Goal: Task Accomplishment & Management: Use online tool/utility

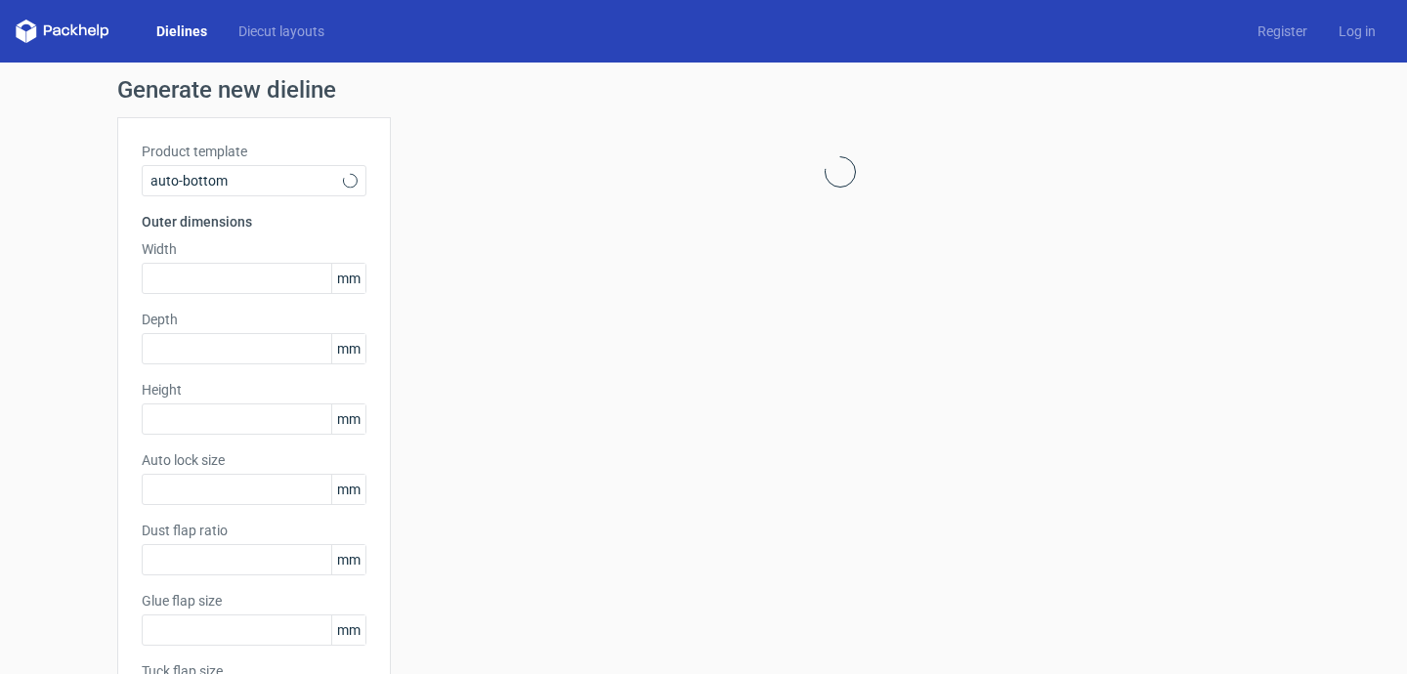
type input "1"
type input "0.8"
type input "10"
type input "12"
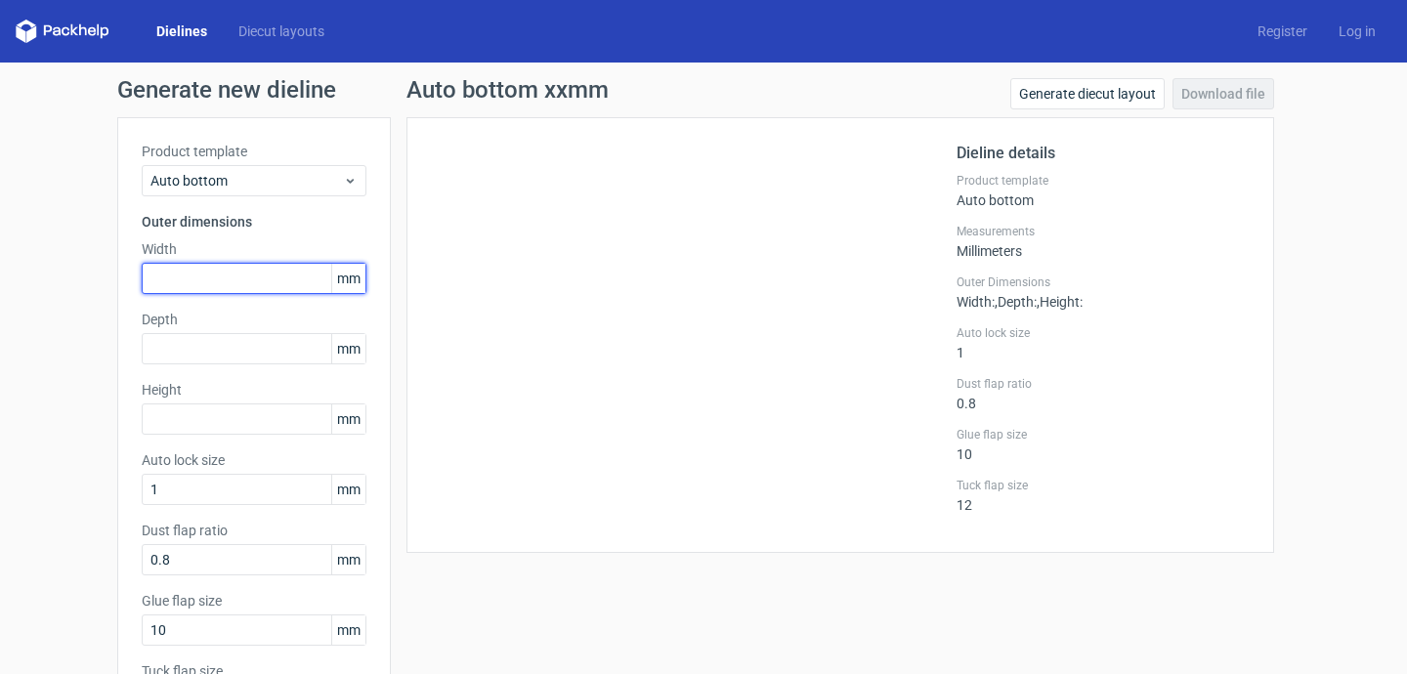
click at [206, 276] on input "text" at bounding box center [254, 278] width 225 height 31
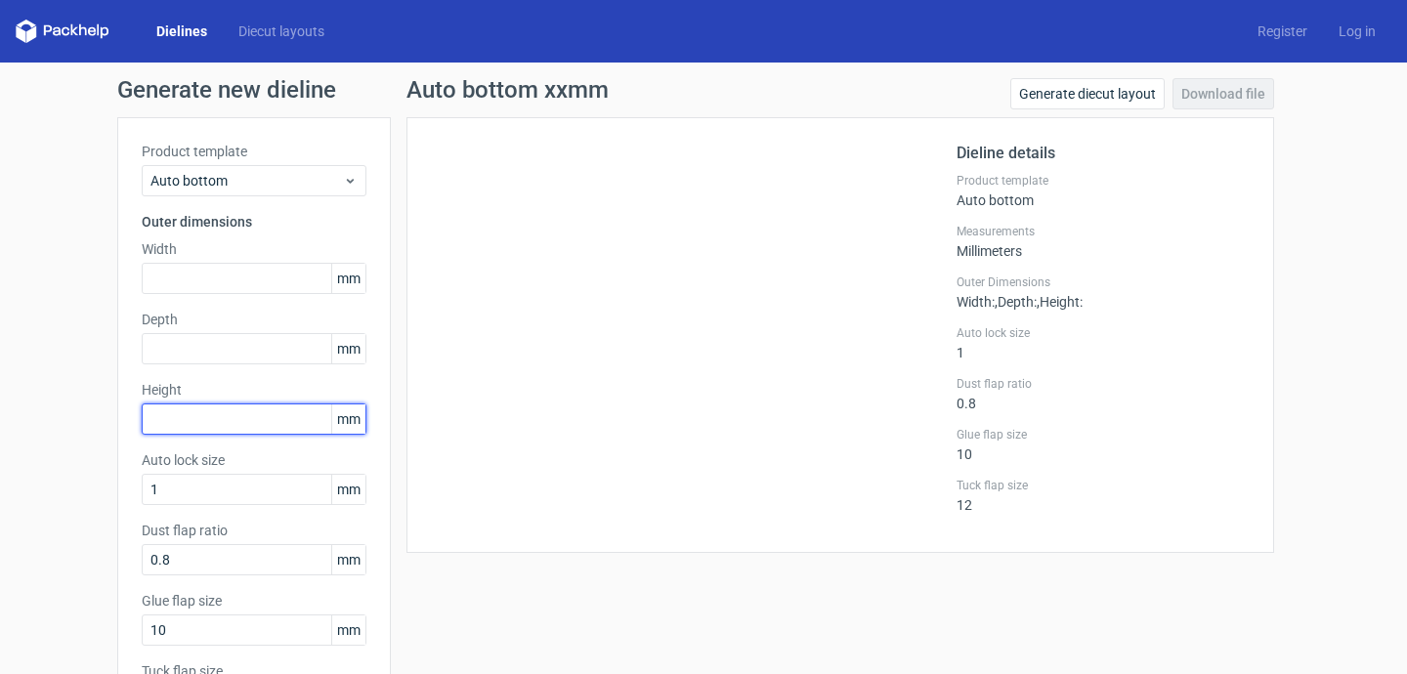
click at [268, 430] on input "text" at bounding box center [254, 419] width 225 height 31
type input "100"
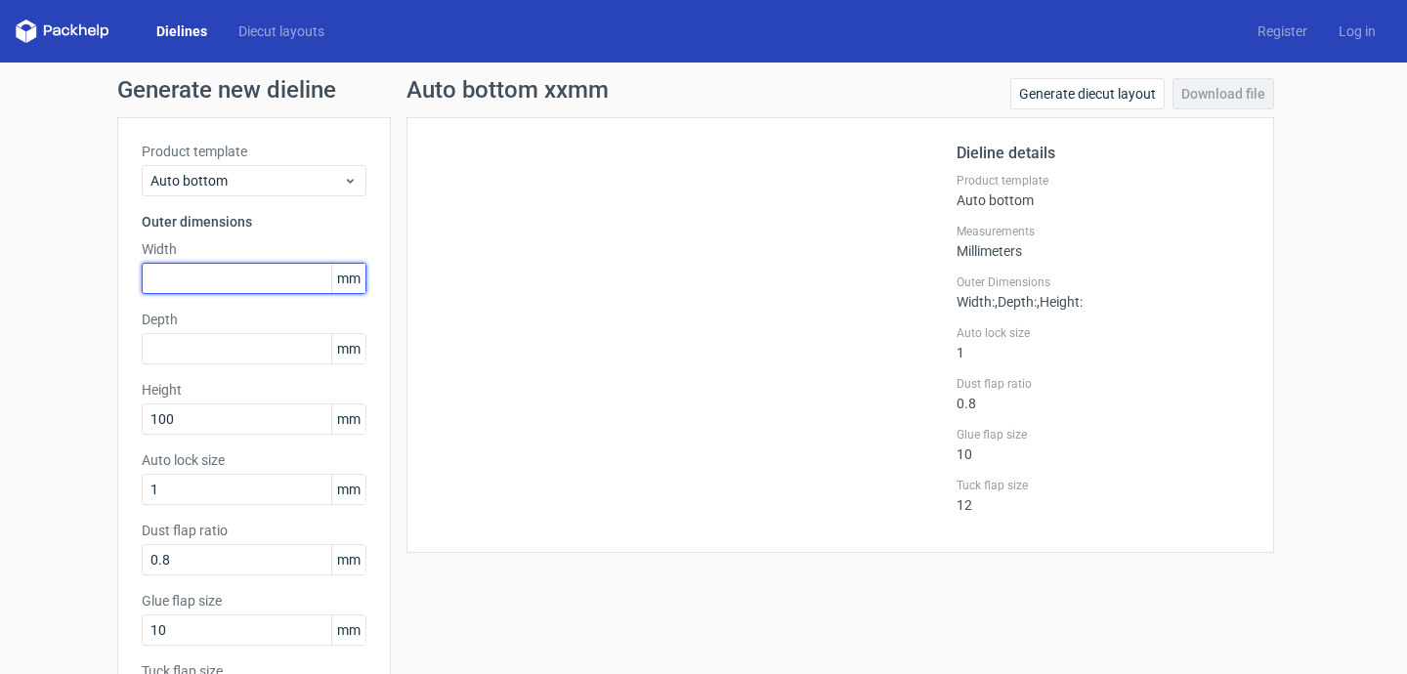
click at [233, 282] on input "text" at bounding box center [254, 278] width 225 height 31
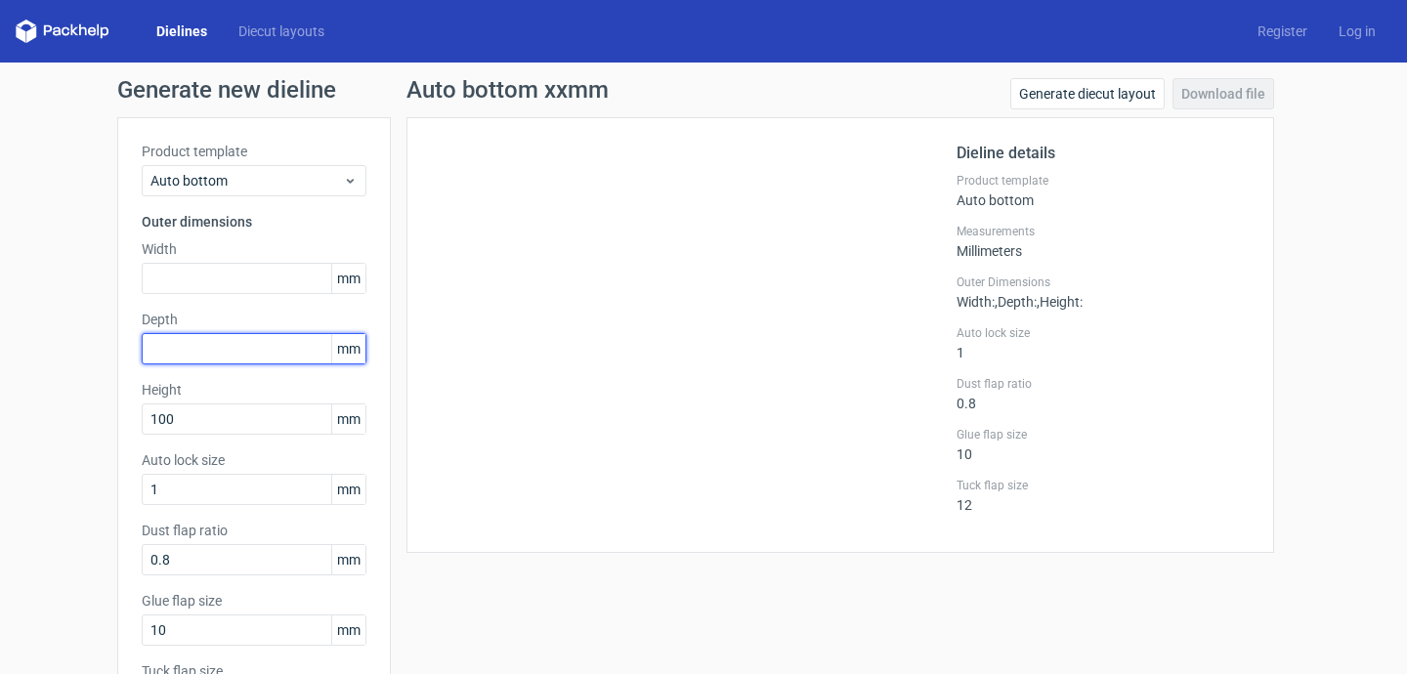
click at [215, 335] on input "text" at bounding box center [254, 348] width 225 height 31
type input "30"
click at [473, 395] on div at bounding box center [694, 335] width 526 height 387
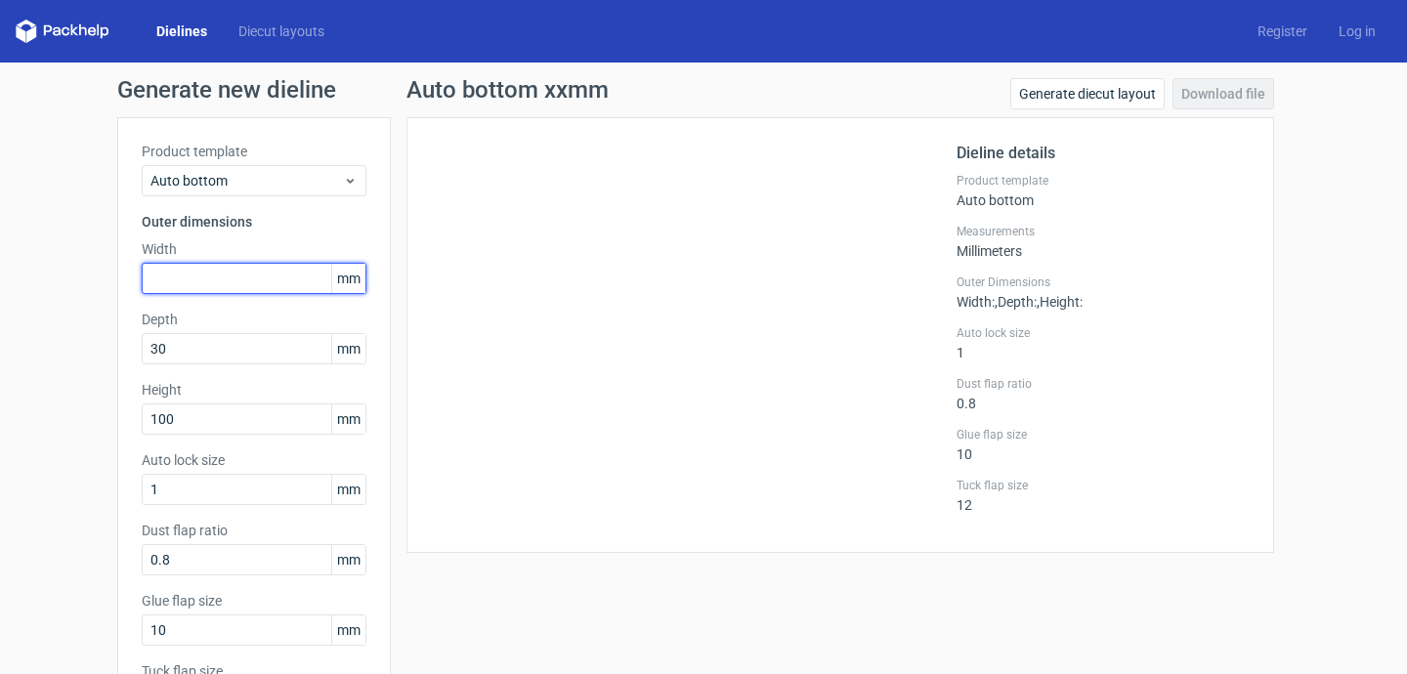
click at [293, 284] on input "text" at bounding box center [254, 278] width 225 height 31
type input "30"
click at [476, 586] on div "Auto bottom xxmm Generate diecut layout Download file Dieline details Product t…" at bounding box center [840, 449] width 899 height 742
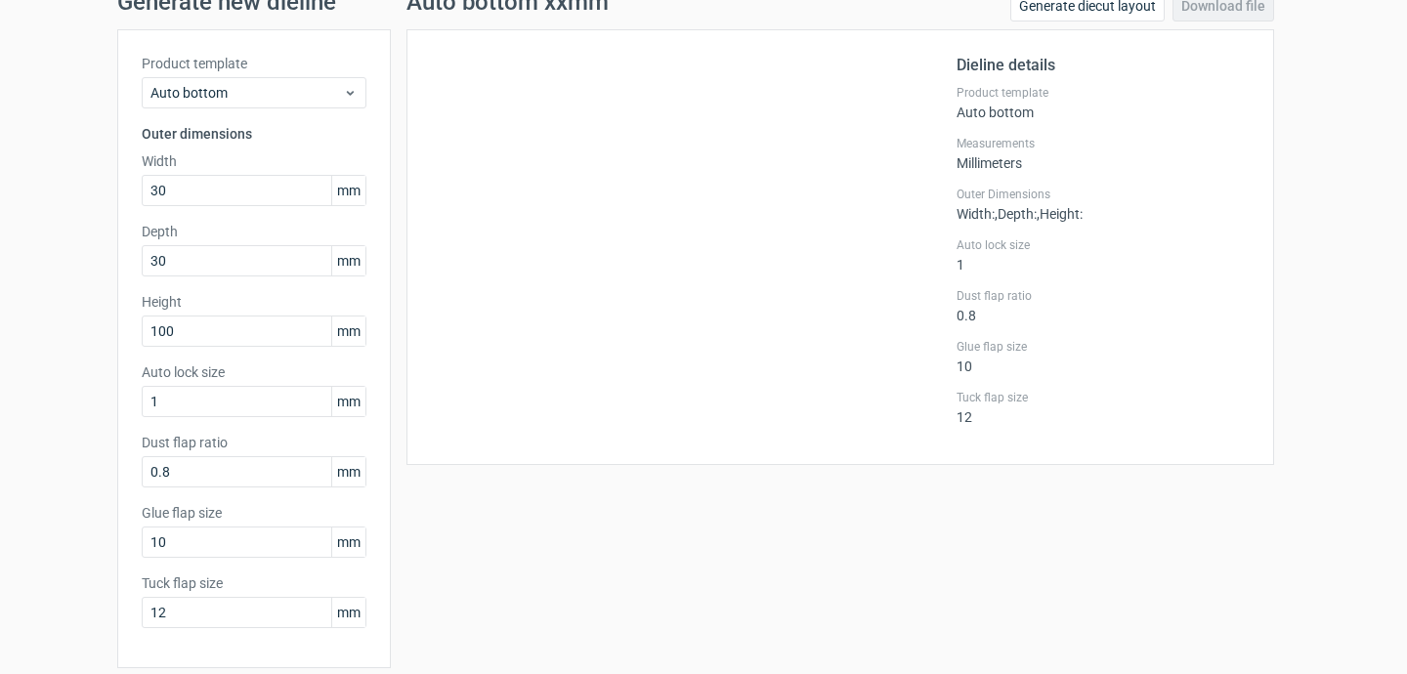
scroll to position [161, 0]
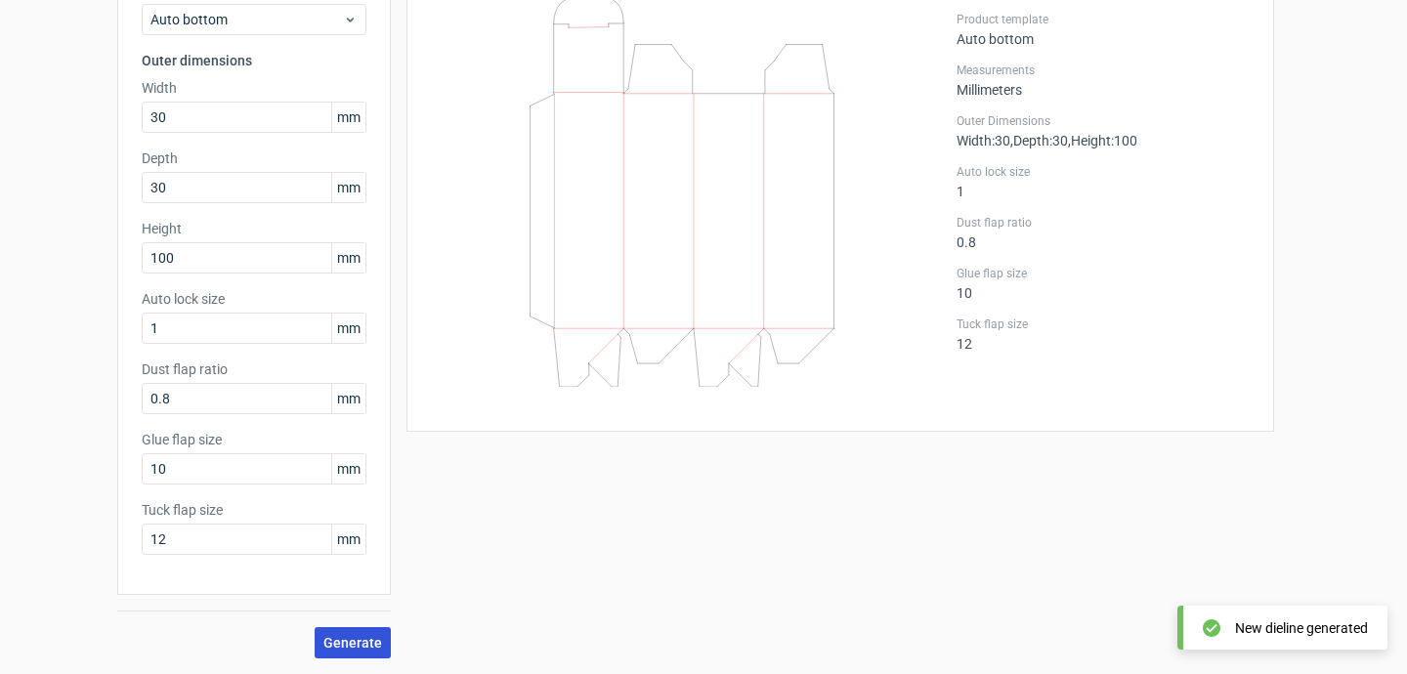
click at [364, 649] on span "Generate" at bounding box center [352, 643] width 59 height 14
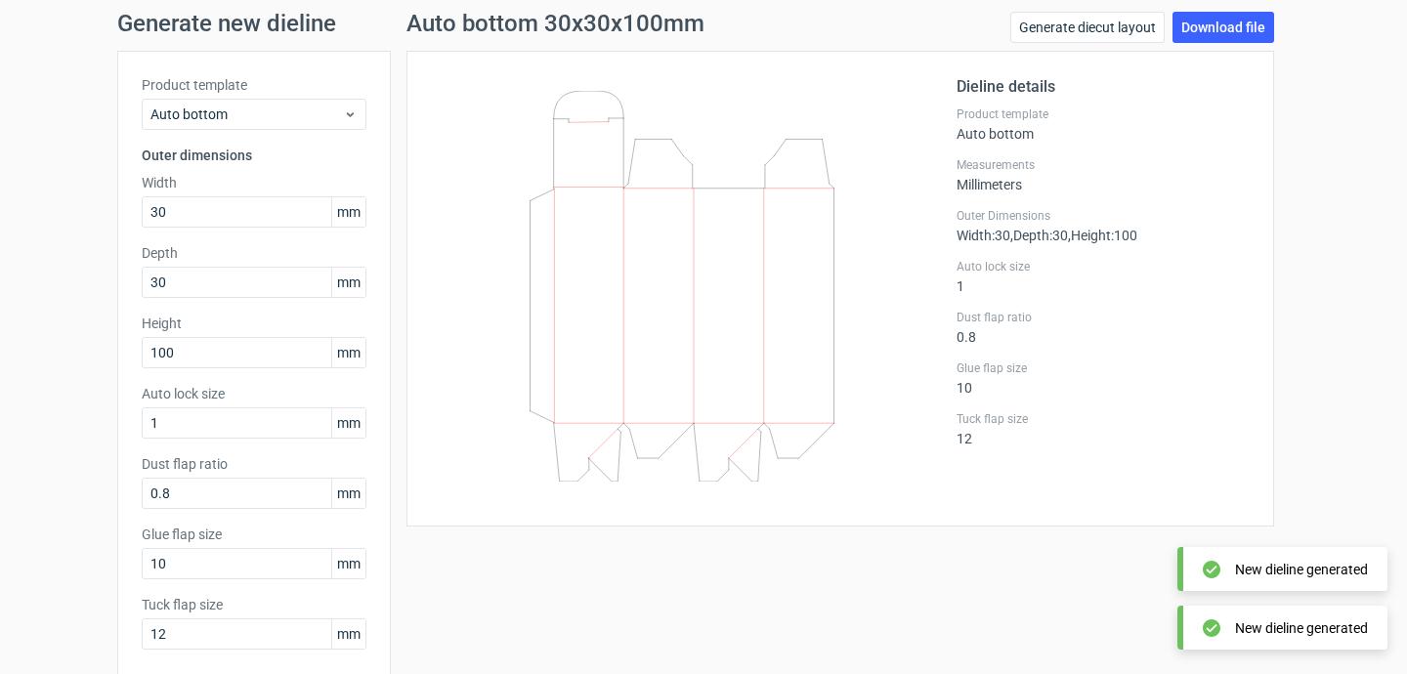
scroll to position [65, 0]
click at [1233, 29] on link "Download file" at bounding box center [1224, 28] width 102 height 31
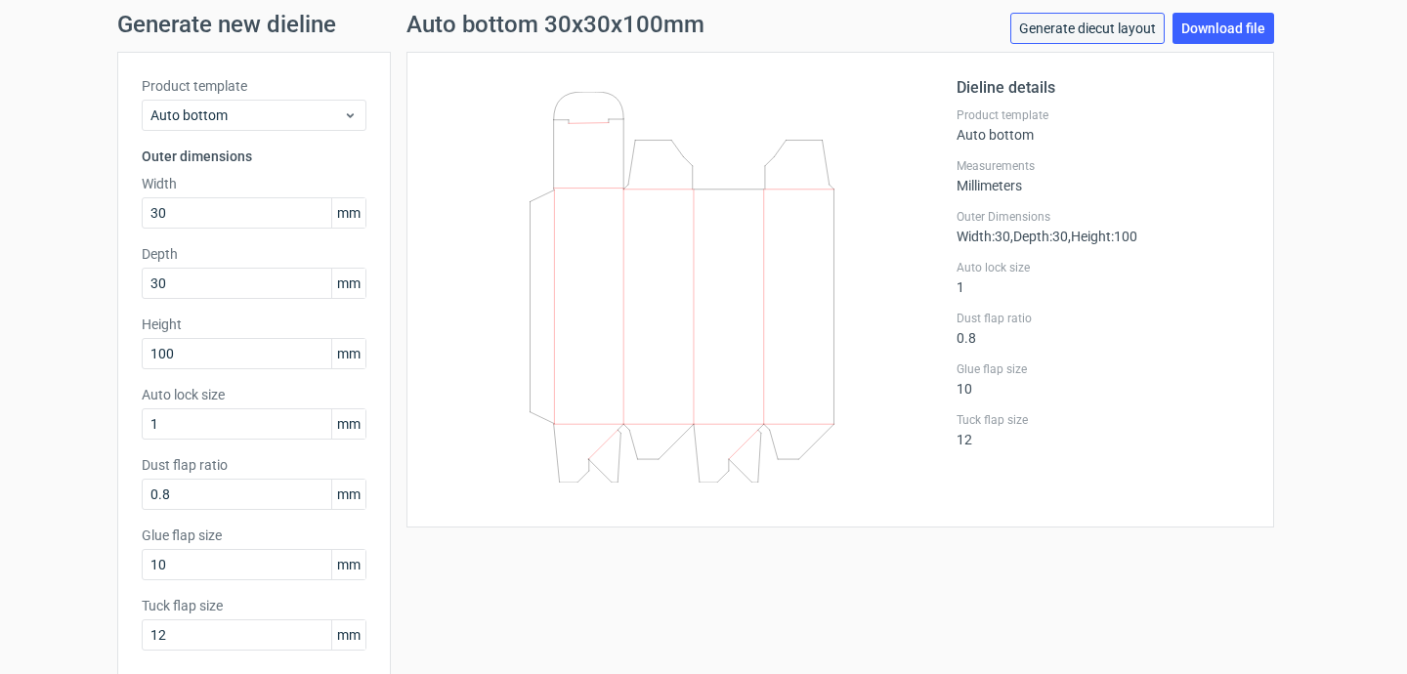
click at [1122, 38] on link "Generate diecut layout" at bounding box center [1087, 28] width 154 height 31
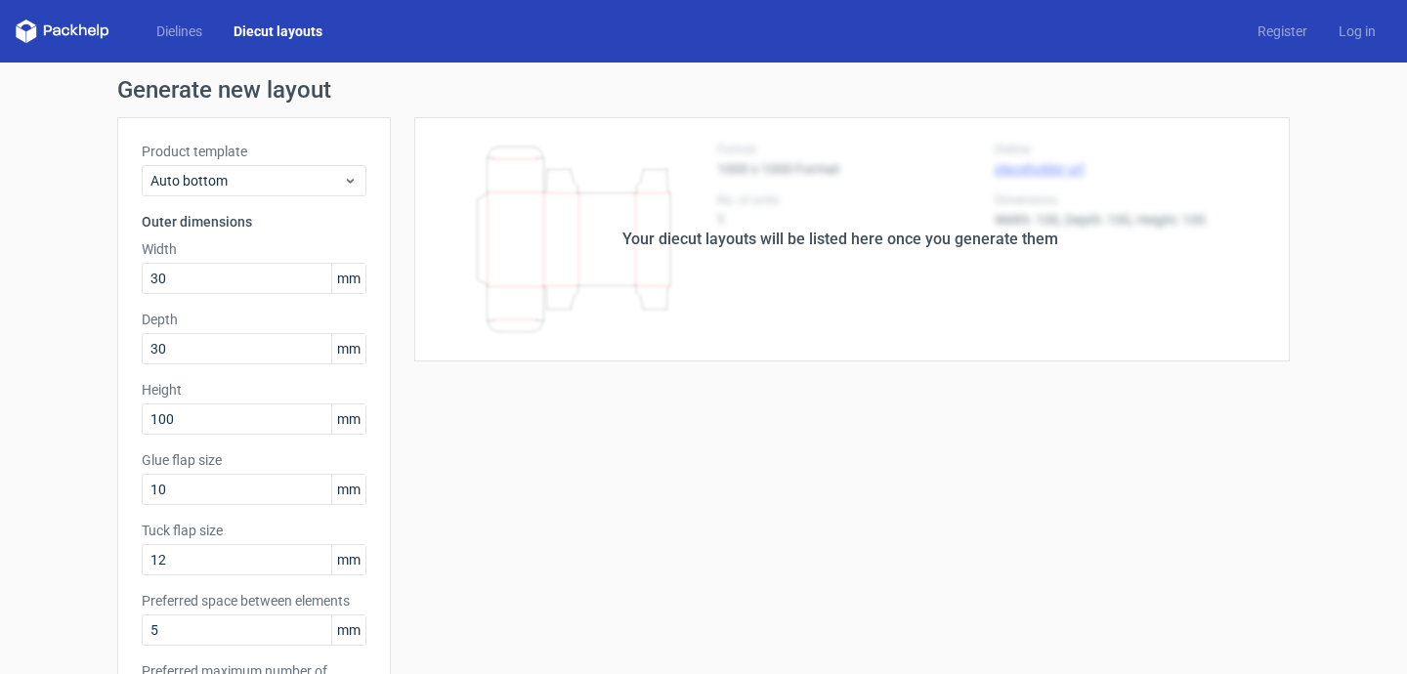
click at [940, 336] on div "Your diecut layouts will be listed here once you generate them" at bounding box center [840, 239] width 899 height 244
click at [721, 236] on div "Your diecut layouts will be listed here once you generate them" at bounding box center [840, 239] width 436 height 23
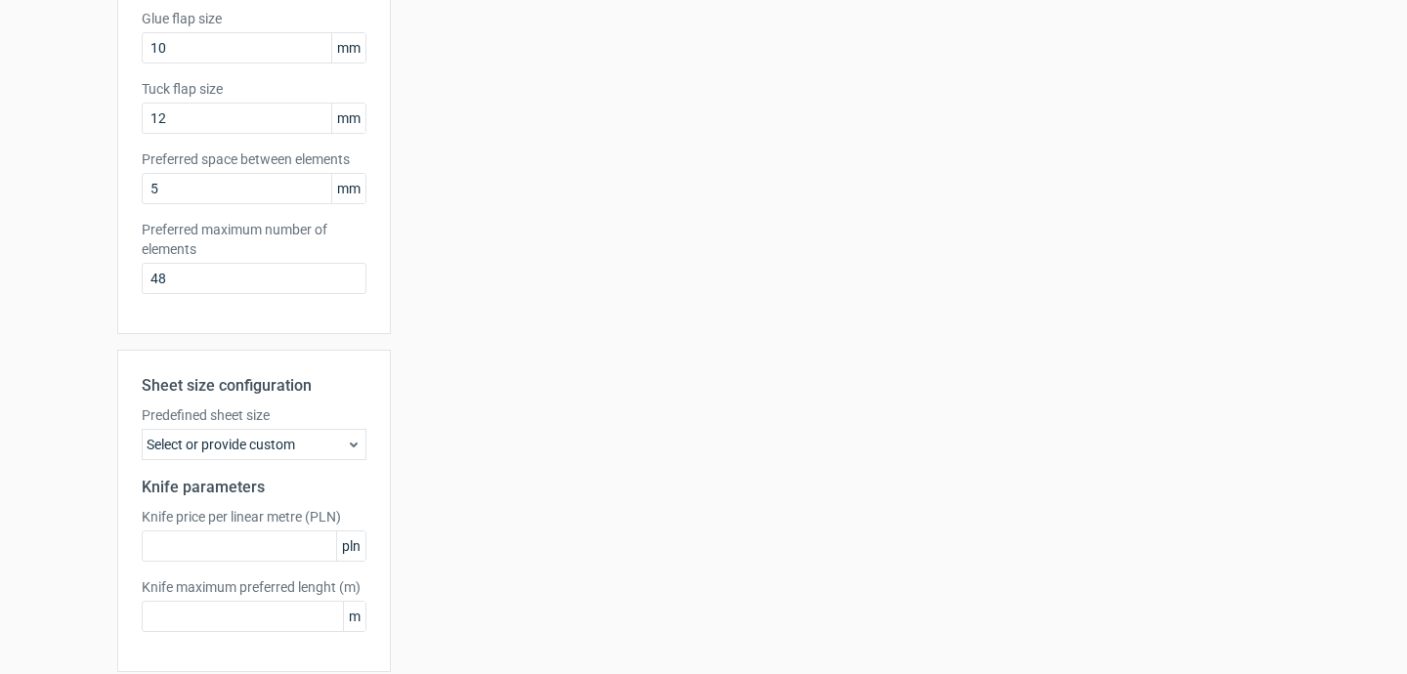
scroll to position [519, 0]
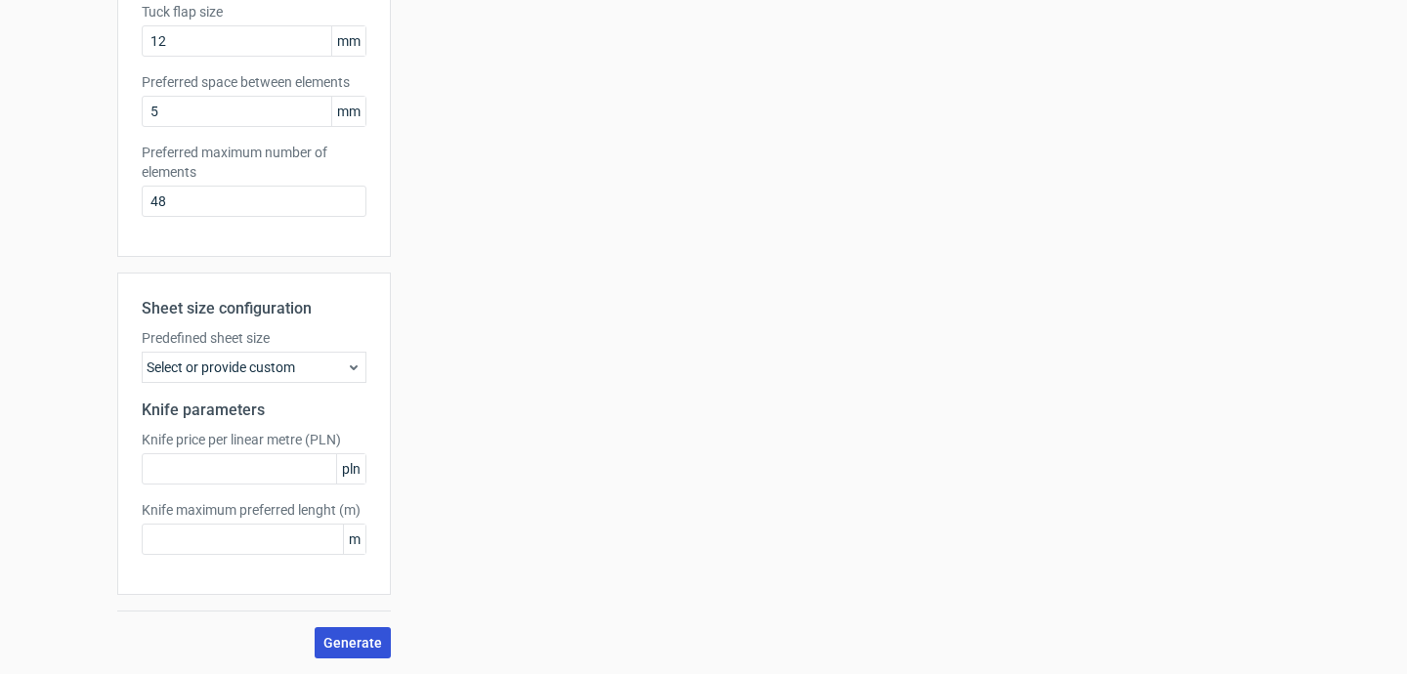
click at [349, 638] on span "Generate" at bounding box center [352, 643] width 59 height 14
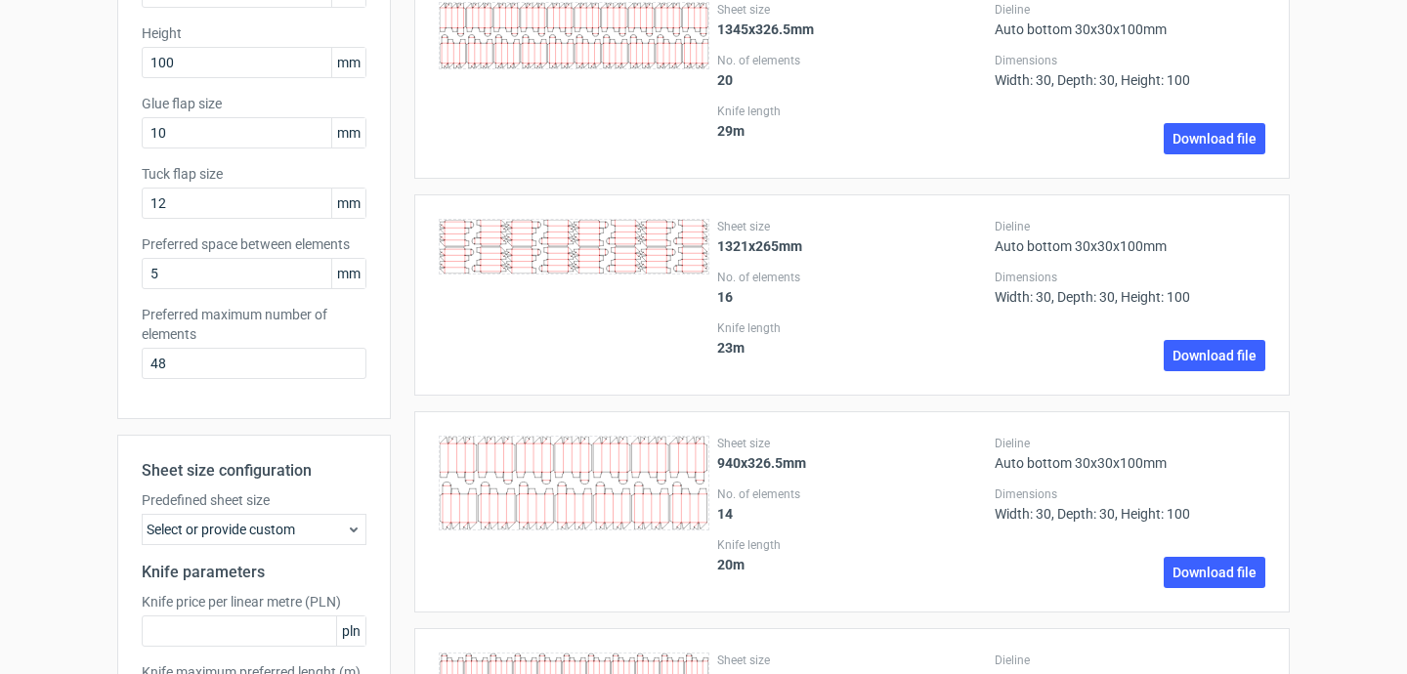
scroll to position [0, 0]
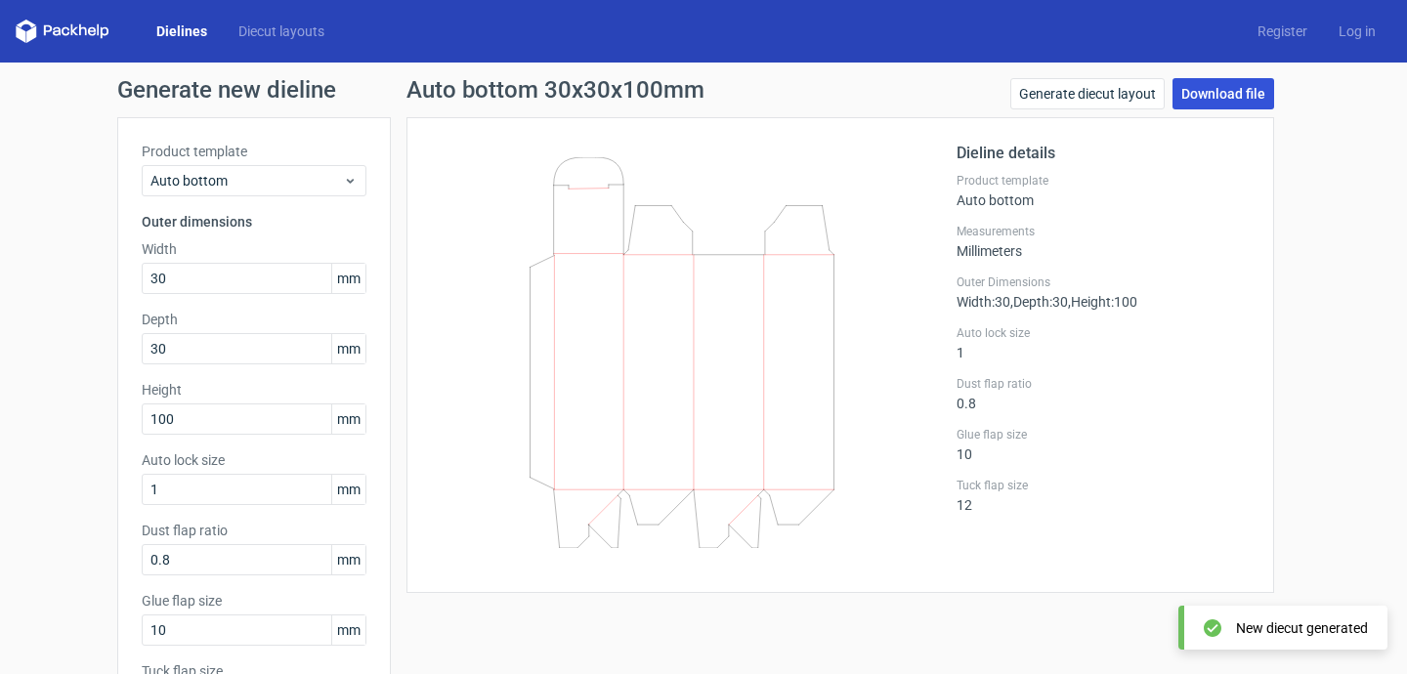
click at [1254, 102] on link "Download file" at bounding box center [1224, 93] width 102 height 31
click at [1291, 319] on div "Generate new dieline Product template Auto bottom Outer dimensions Width 30 mm …" at bounding box center [703, 449] width 1407 height 773
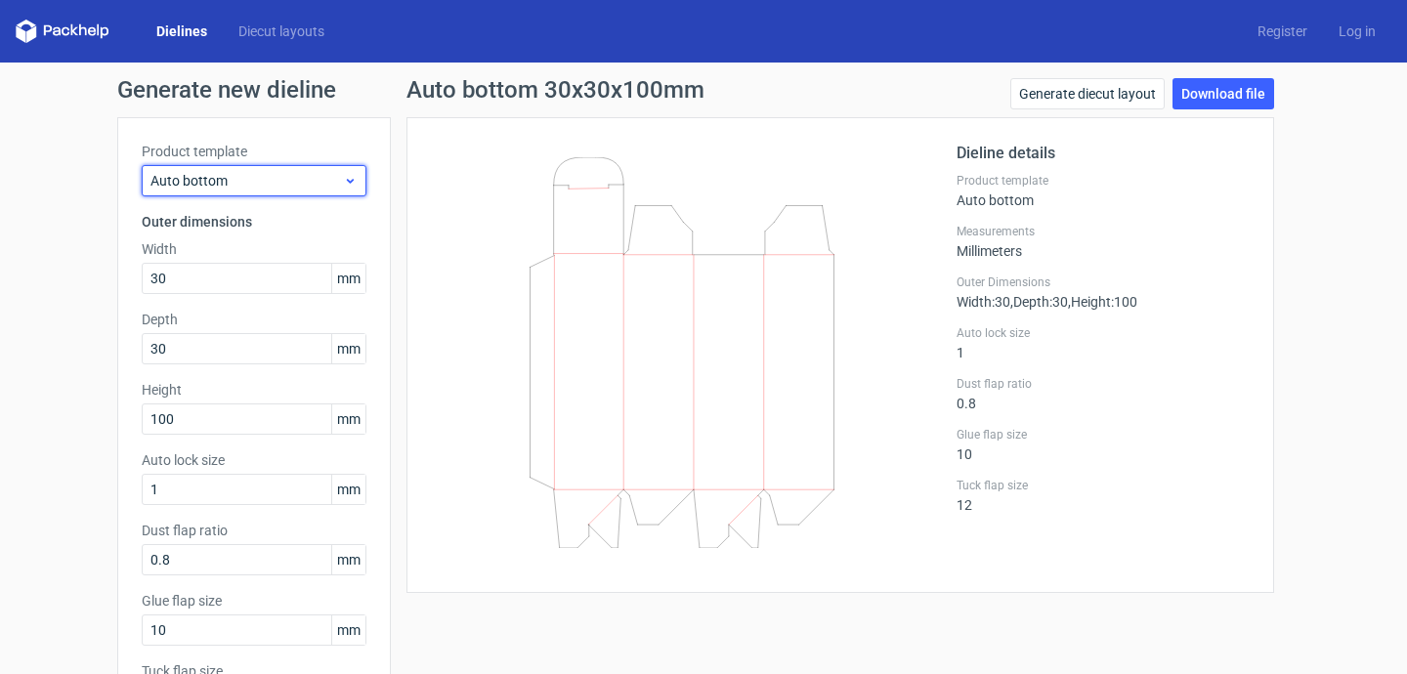
click at [281, 186] on span "Auto bottom" at bounding box center [246, 181] width 192 height 20
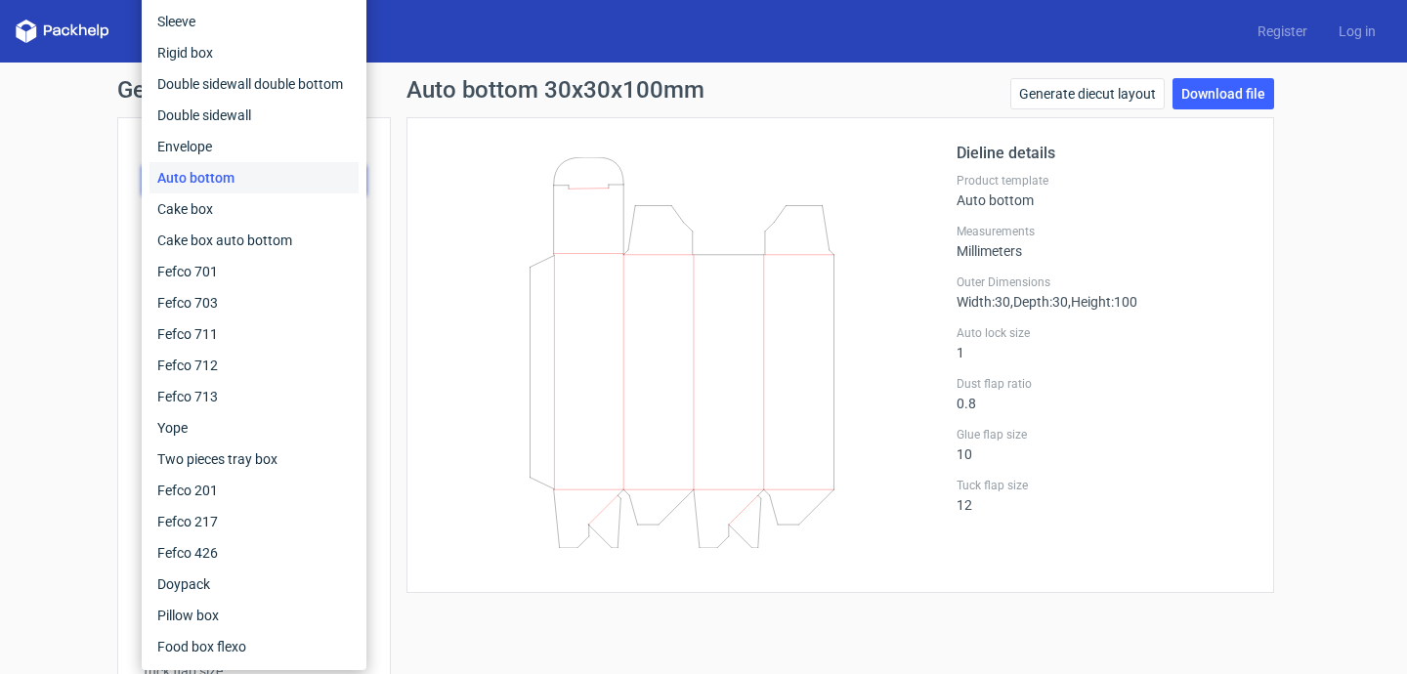
click at [424, 322] on div "Dieline details Product template Auto bottom Measurements Millimeters Outer Dim…" at bounding box center [840, 355] width 868 height 476
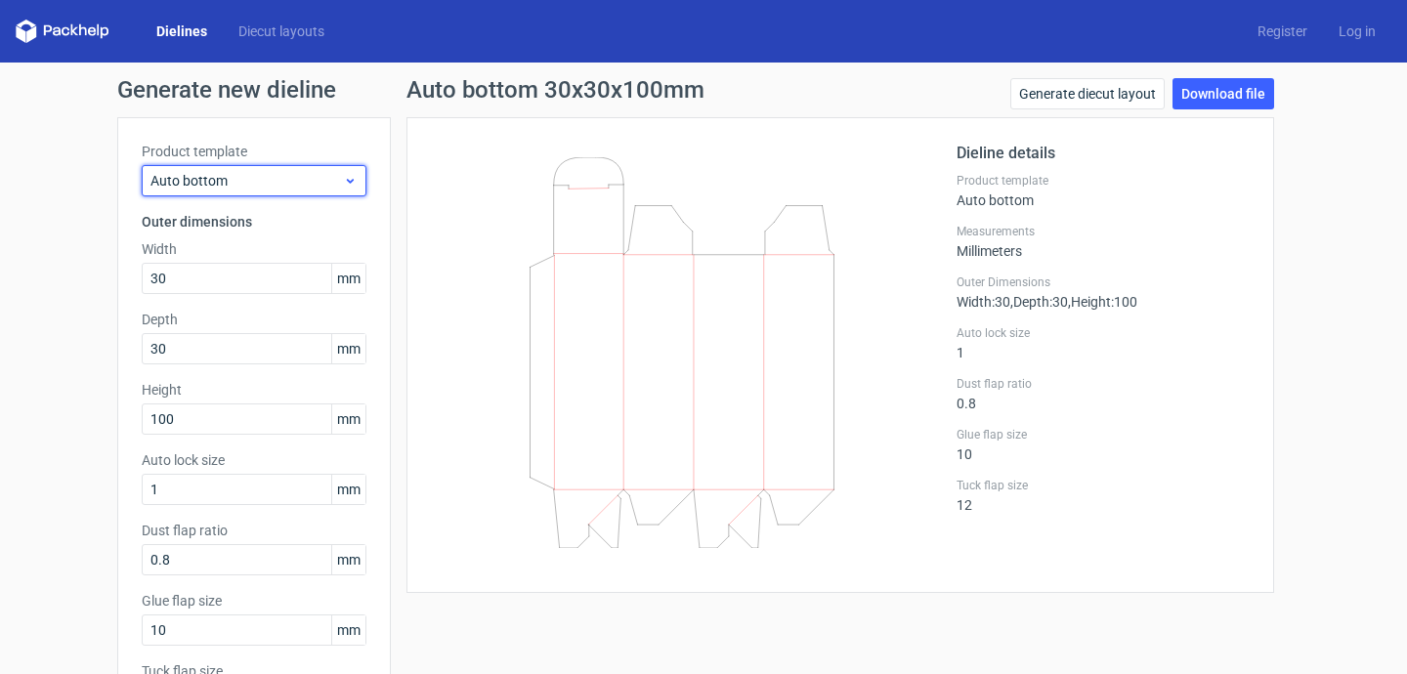
click at [340, 179] on span "Auto bottom" at bounding box center [246, 181] width 192 height 20
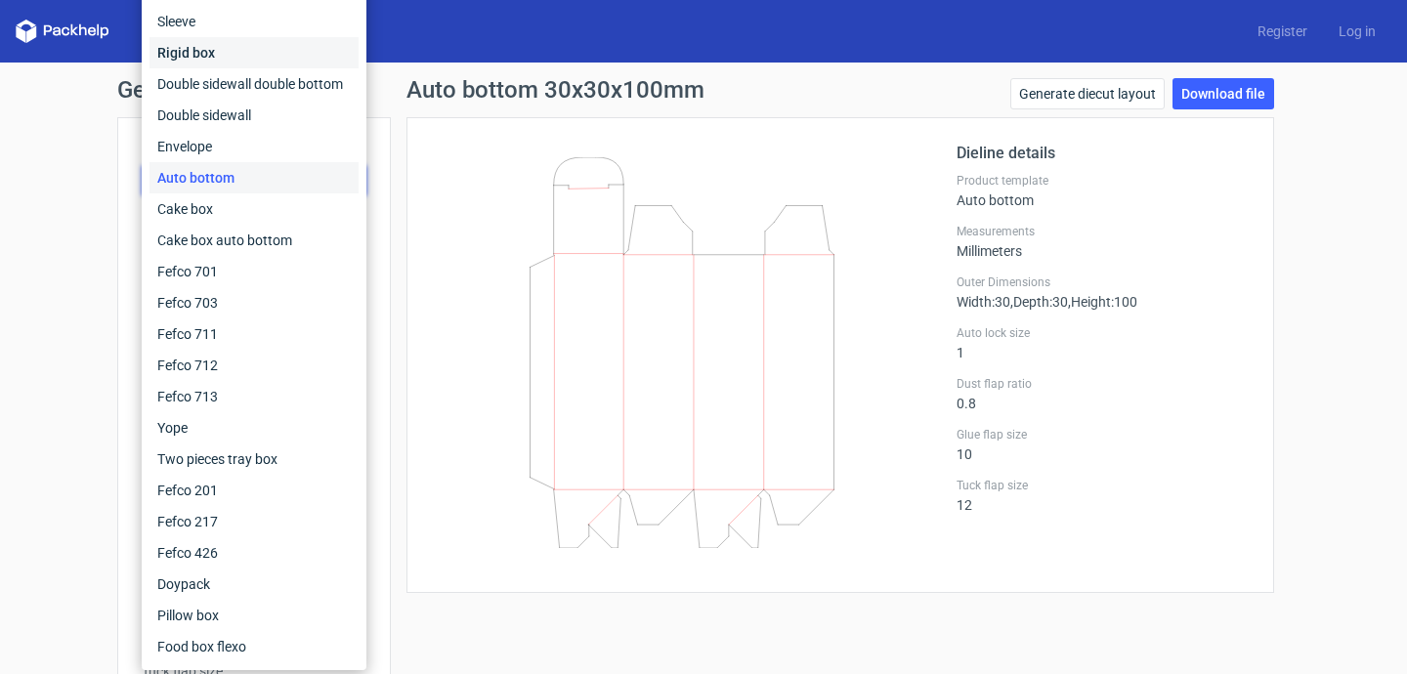
click at [315, 64] on div "Rigid box" at bounding box center [253, 52] width 209 height 31
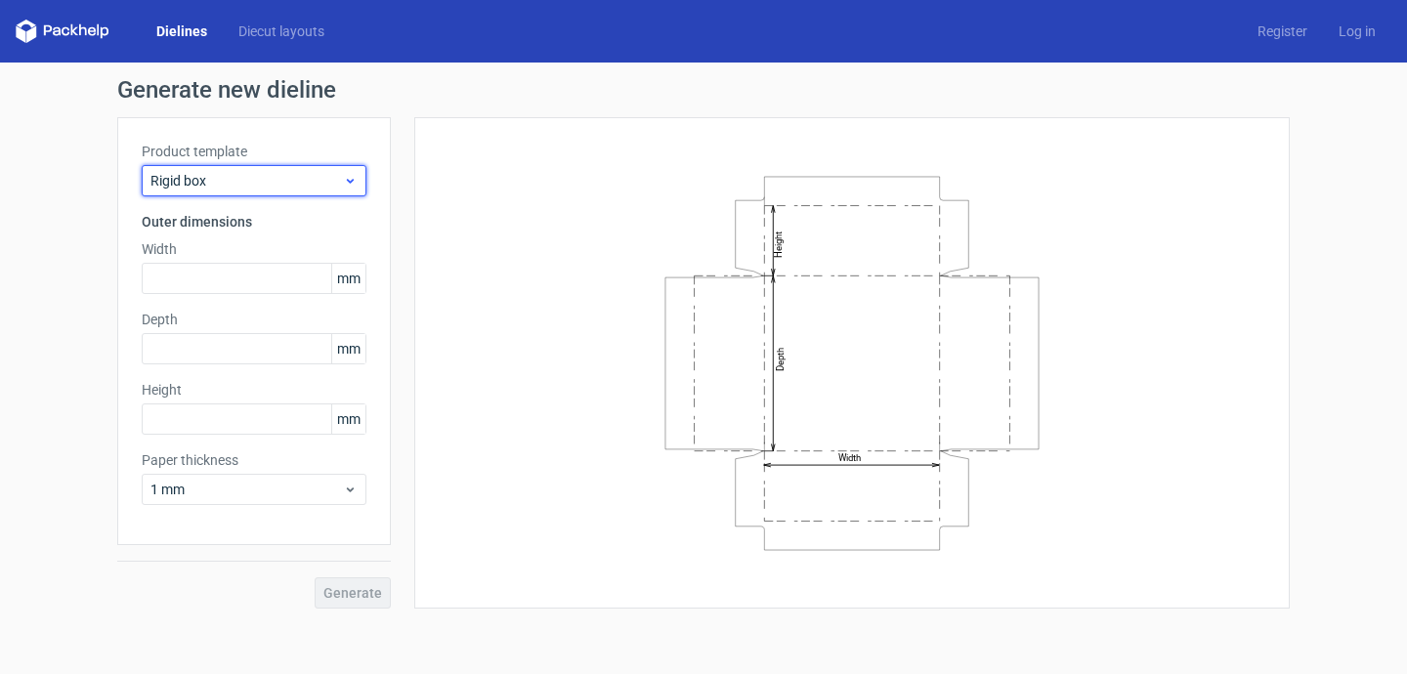
click at [267, 165] on div "Rigid box" at bounding box center [254, 180] width 225 height 31
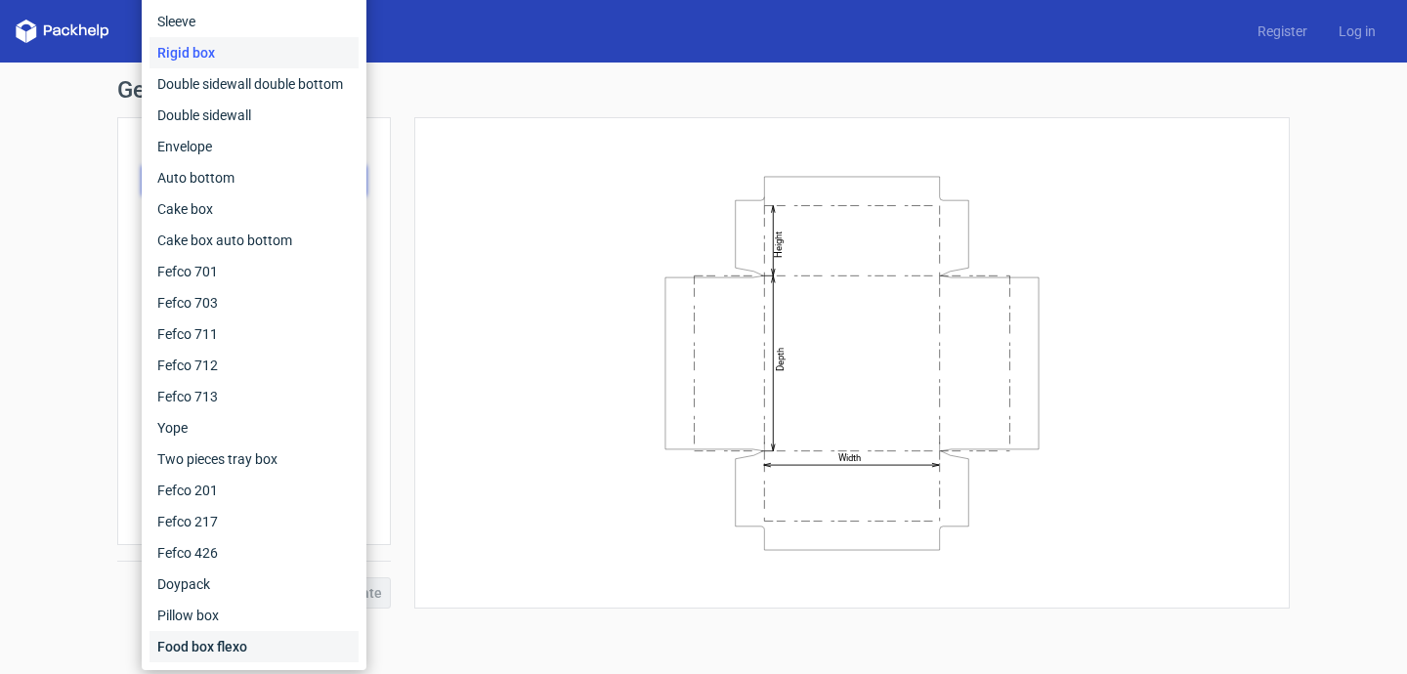
click at [239, 644] on div "Food box flexo" at bounding box center [253, 646] width 209 height 31
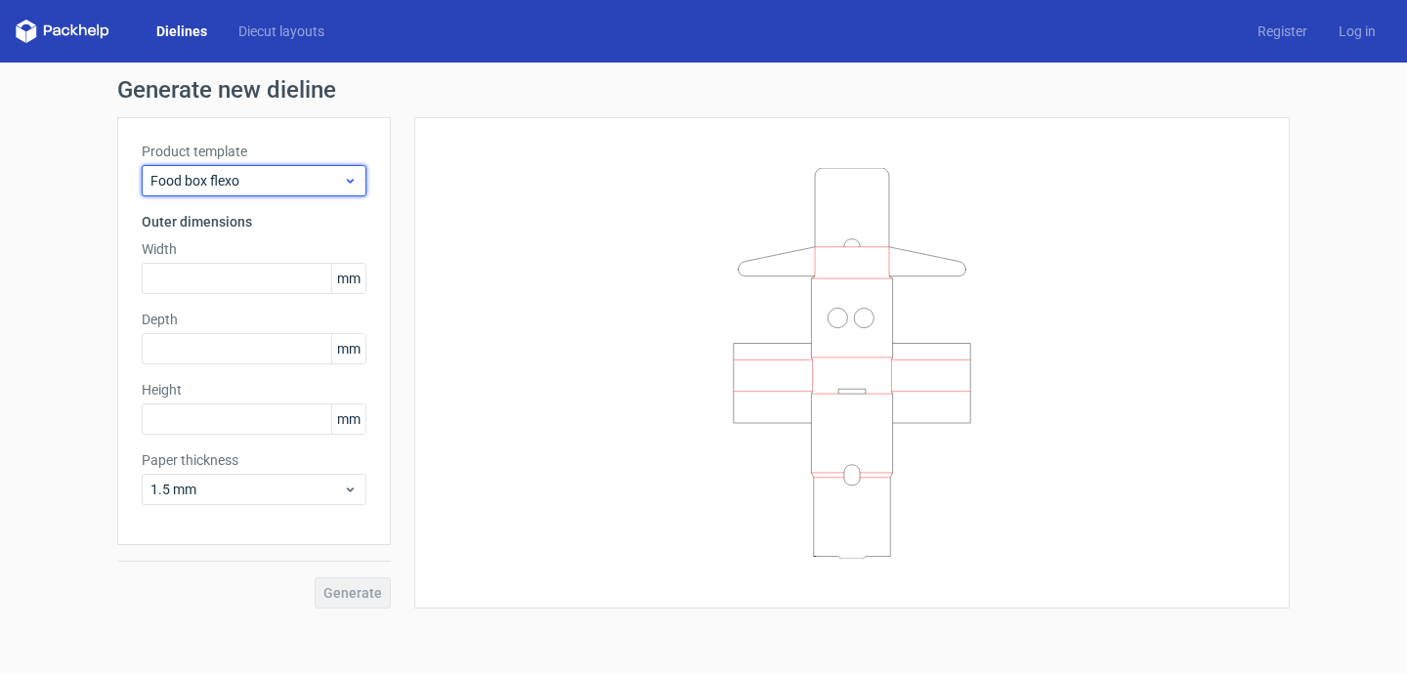
click at [292, 176] on span "Food box flexo" at bounding box center [246, 181] width 192 height 20
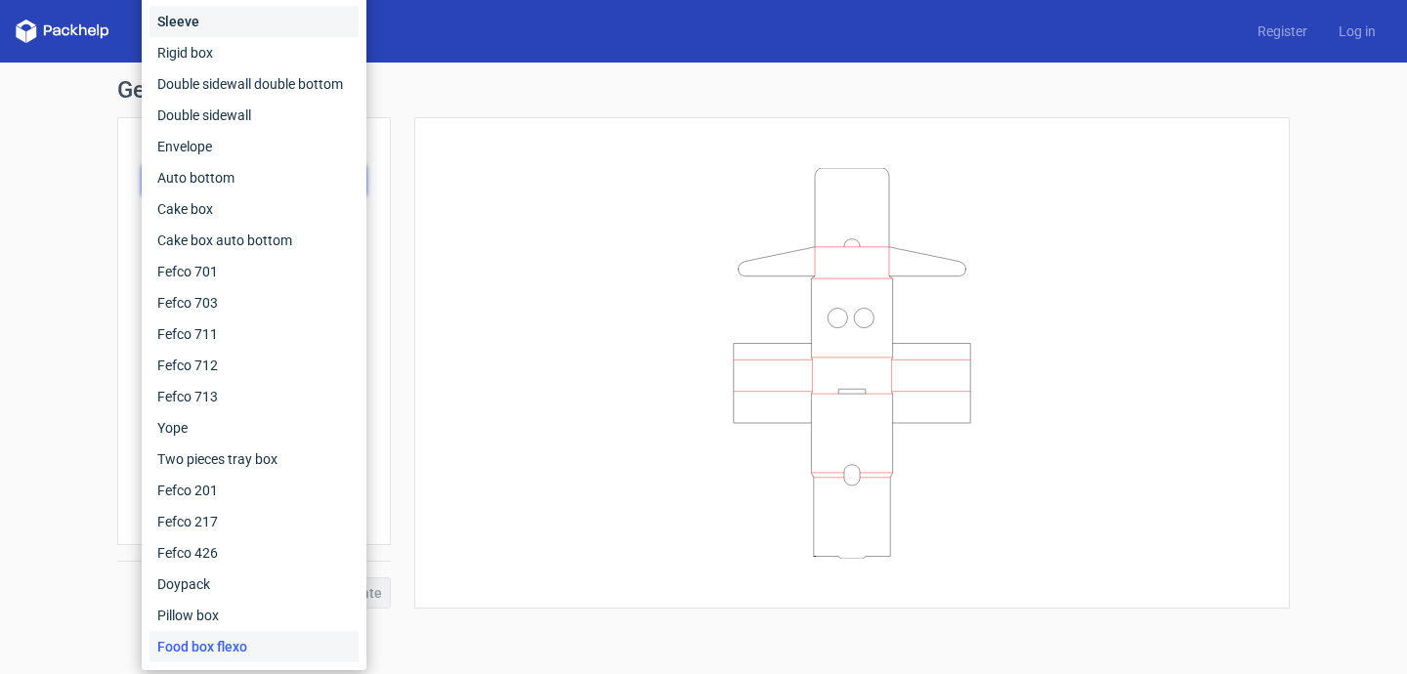
click at [273, 32] on div "Sleeve" at bounding box center [253, 21] width 209 height 31
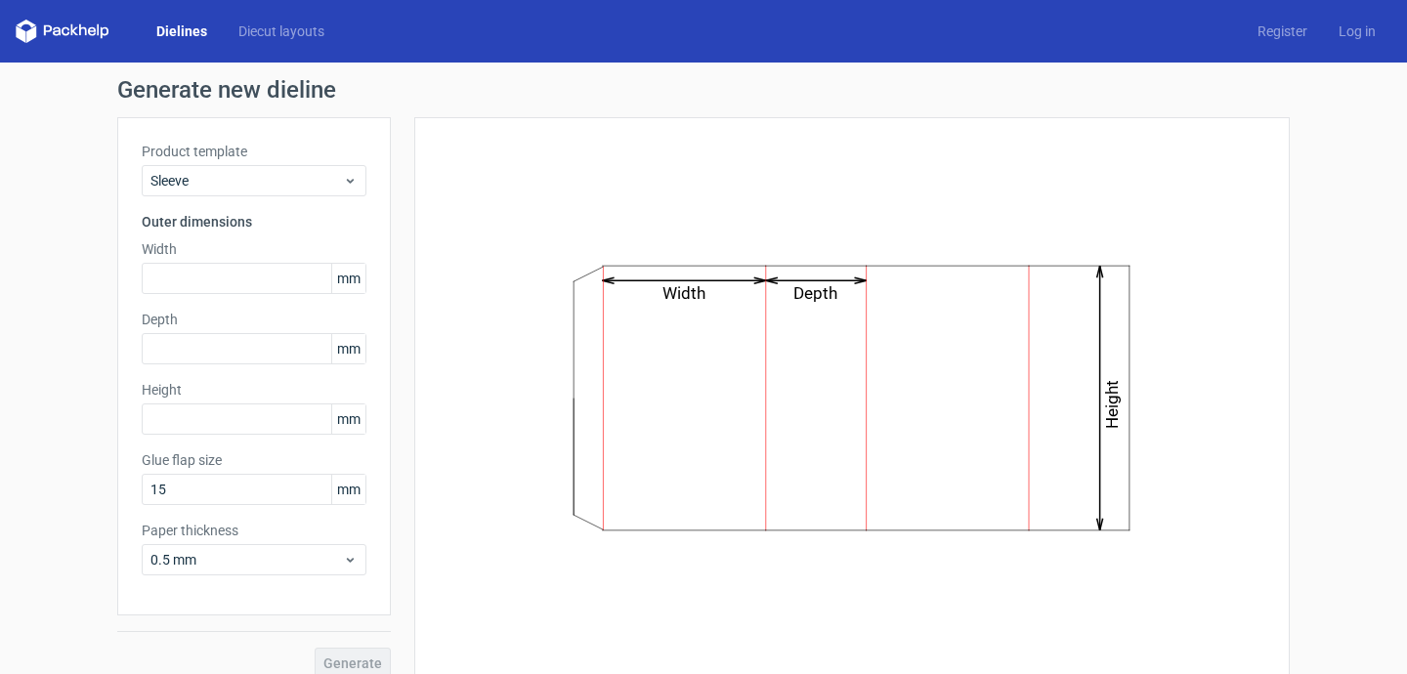
click at [250, 147] on label "Product template" at bounding box center [254, 152] width 225 height 20
click at [251, 182] on span "Sleeve" at bounding box center [246, 181] width 192 height 20
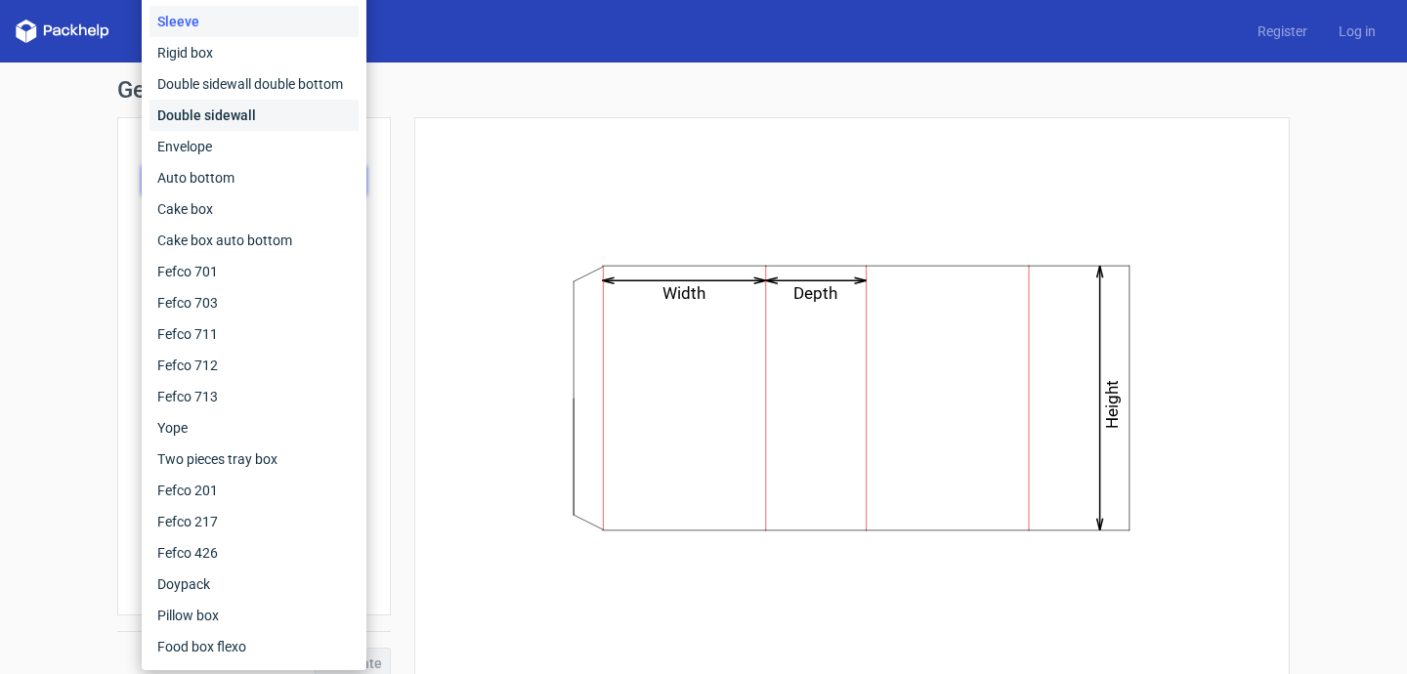
click at [265, 111] on div "Double sidewall" at bounding box center [253, 115] width 209 height 31
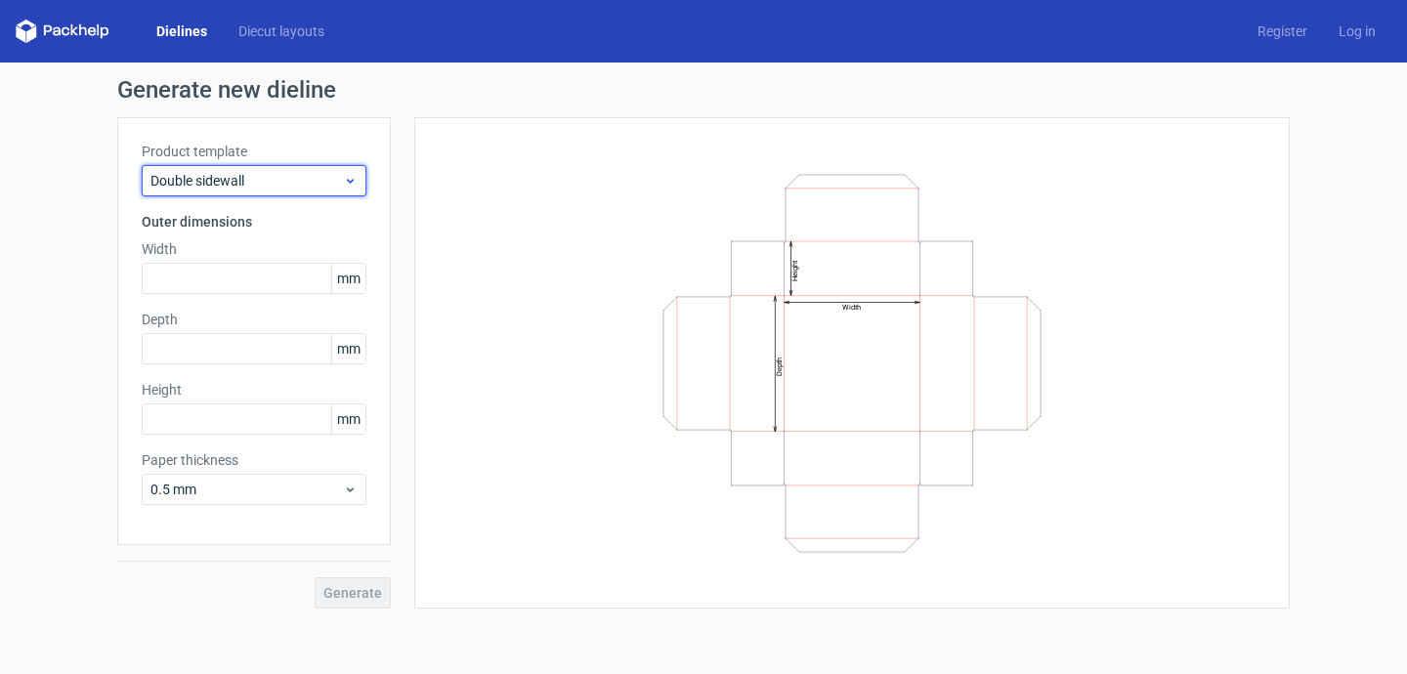
click at [252, 180] on span "Double sidewall" at bounding box center [246, 181] width 192 height 20
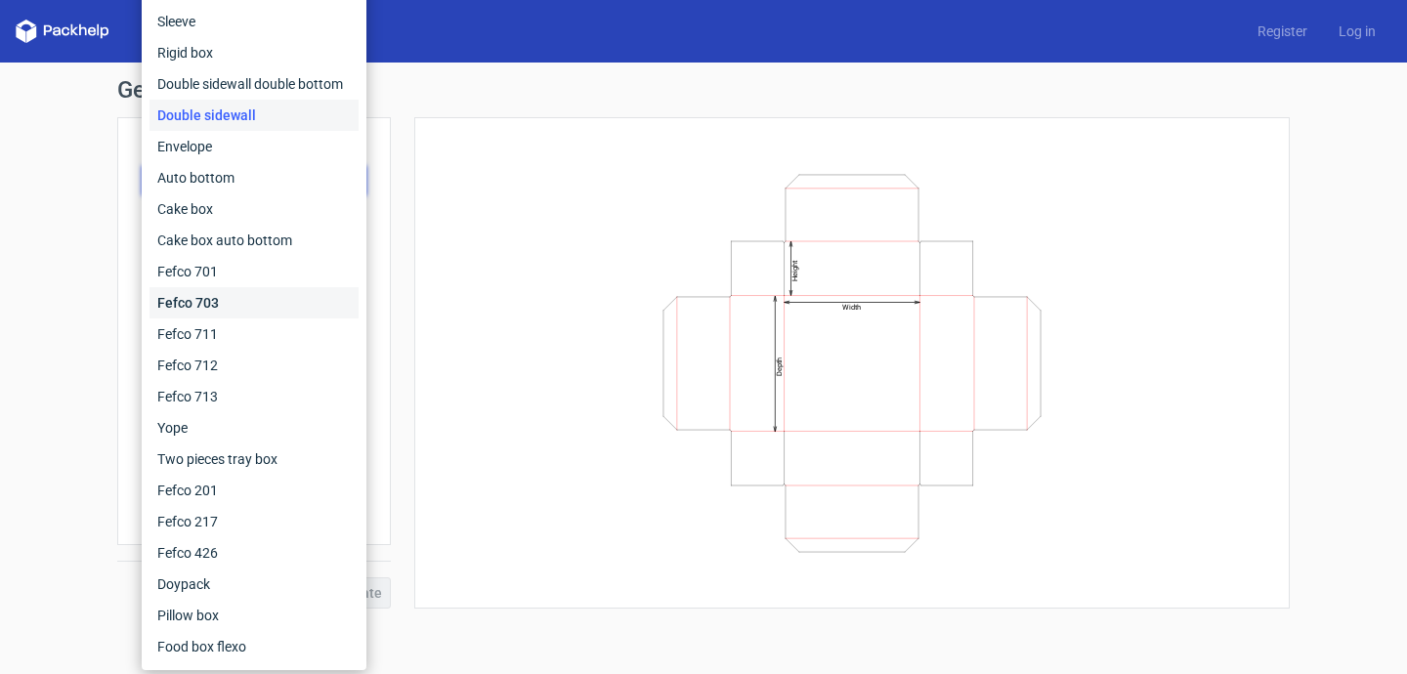
click at [238, 289] on div "Fefco 703" at bounding box center [253, 302] width 209 height 31
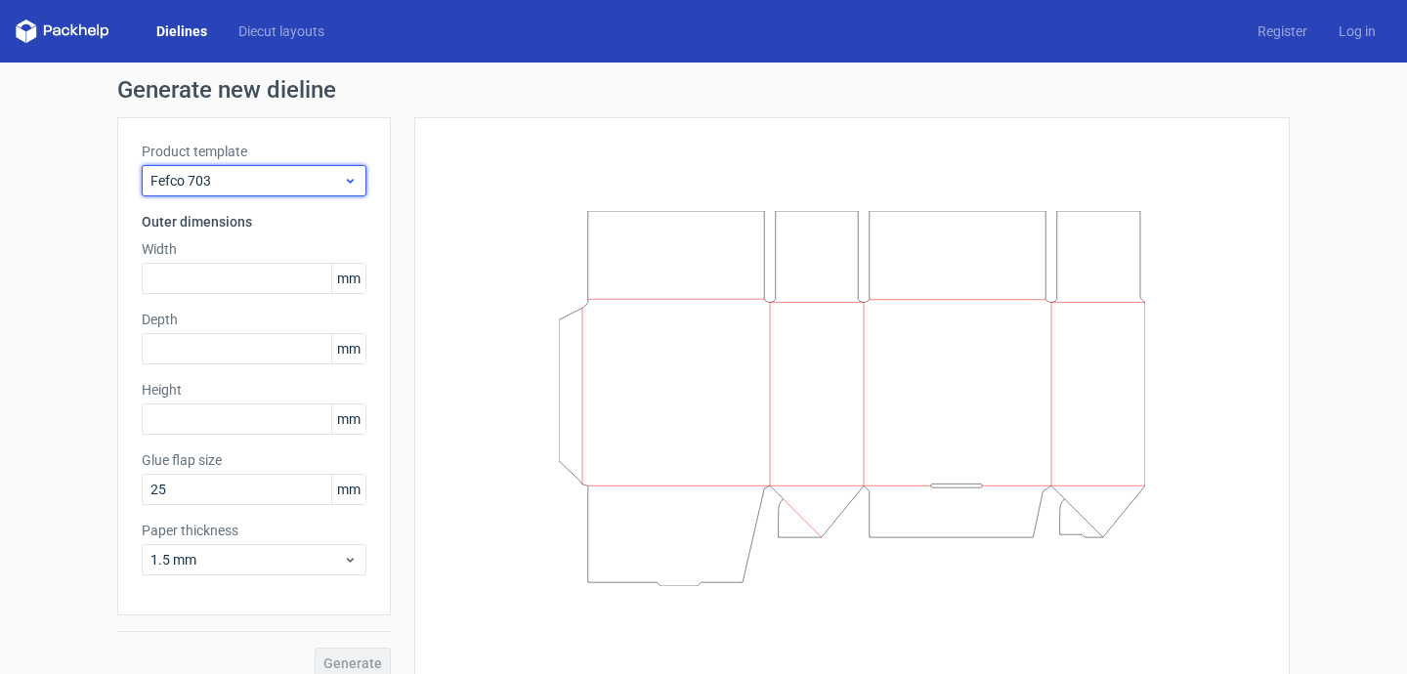
click at [274, 192] on div "Fefco 703" at bounding box center [254, 180] width 225 height 31
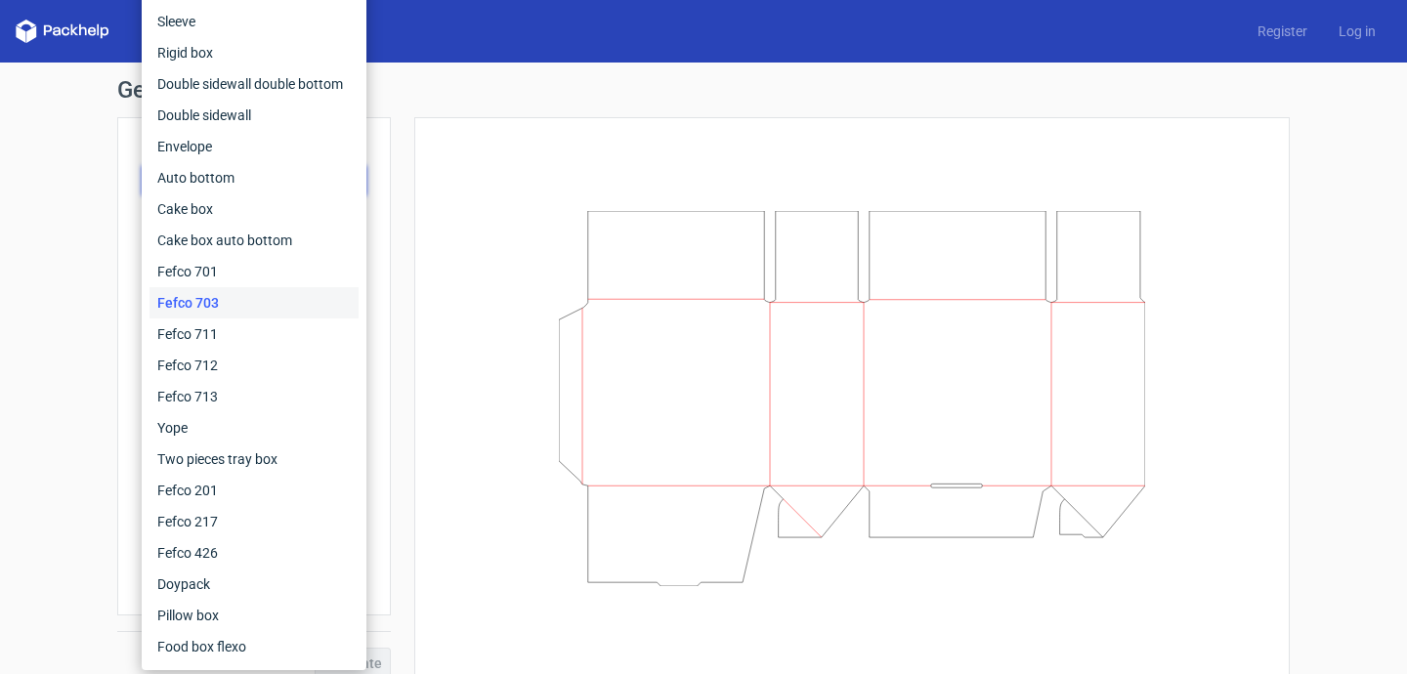
click at [409, 478] on div at bounding box center [840, 398] width 899 height 562
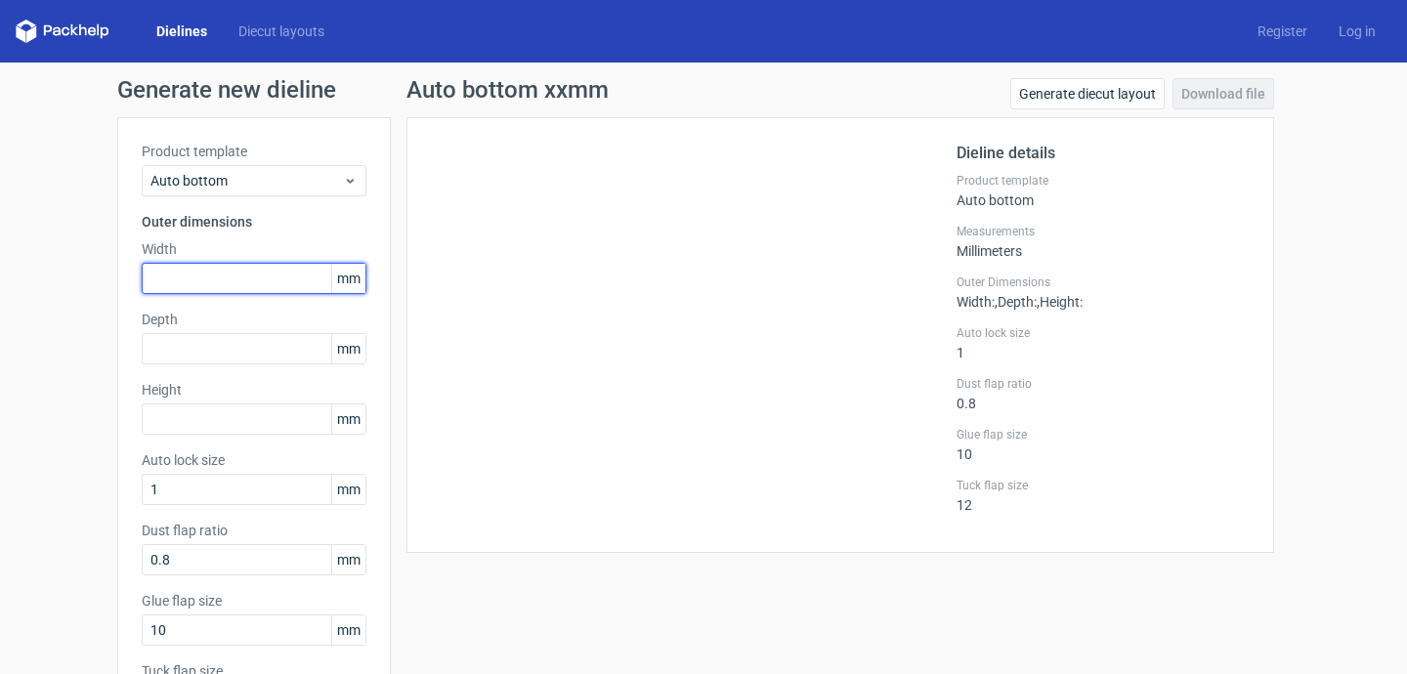
click at [243, 270] on input "text" at bounding box center [254, 278] width 225 height 31
type input "30"
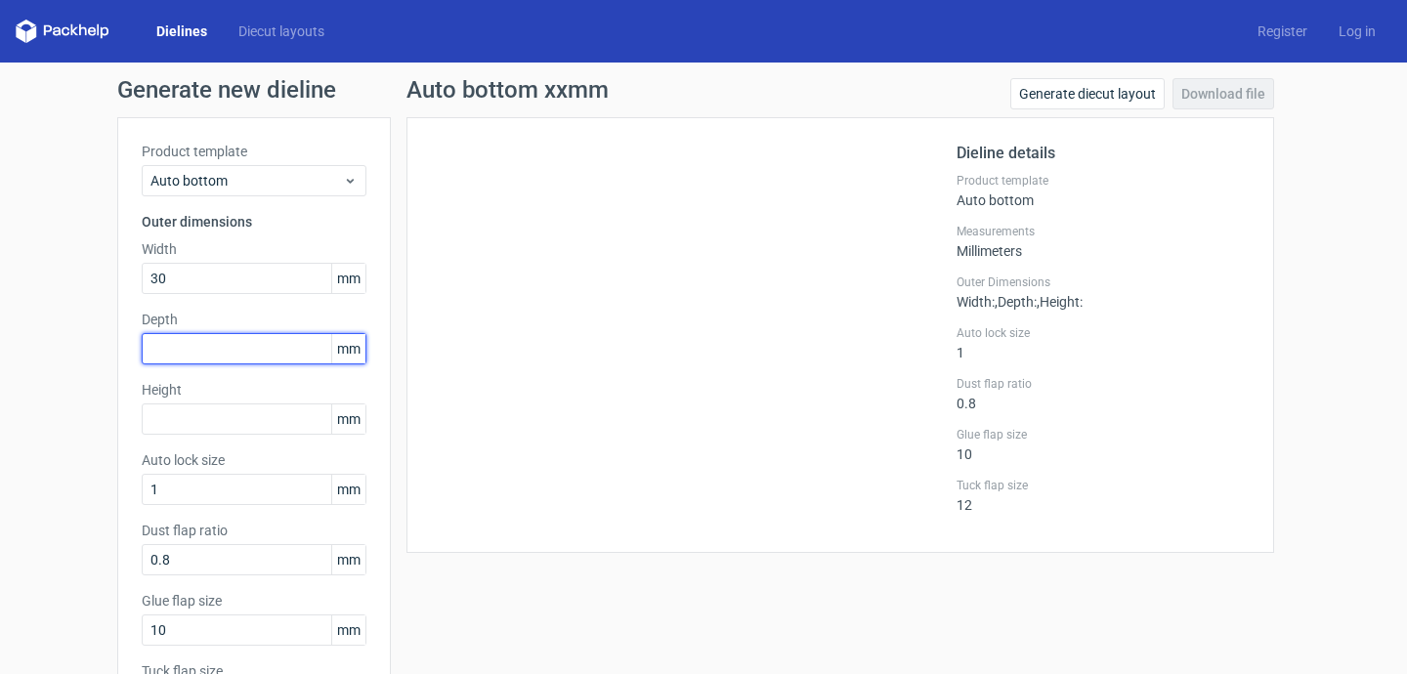
click at [223, 353] on input "text" at bounding box center [254, 348] width 225 height 31
type input "30"
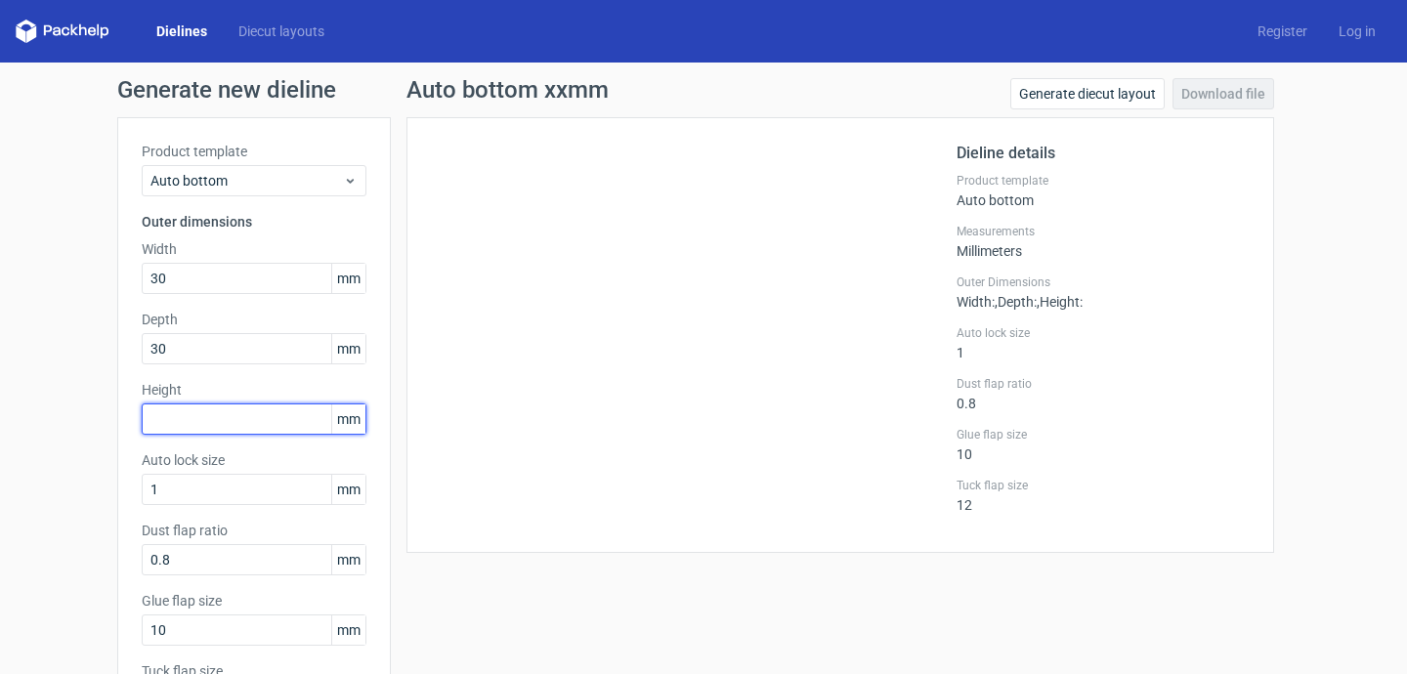
click at [192, 418] on input "text" at bounding box center [254, 419] width 225 height 31
type input "100"
click at [476, 451] on div at bounding box center [694, 335] width 526 height 387
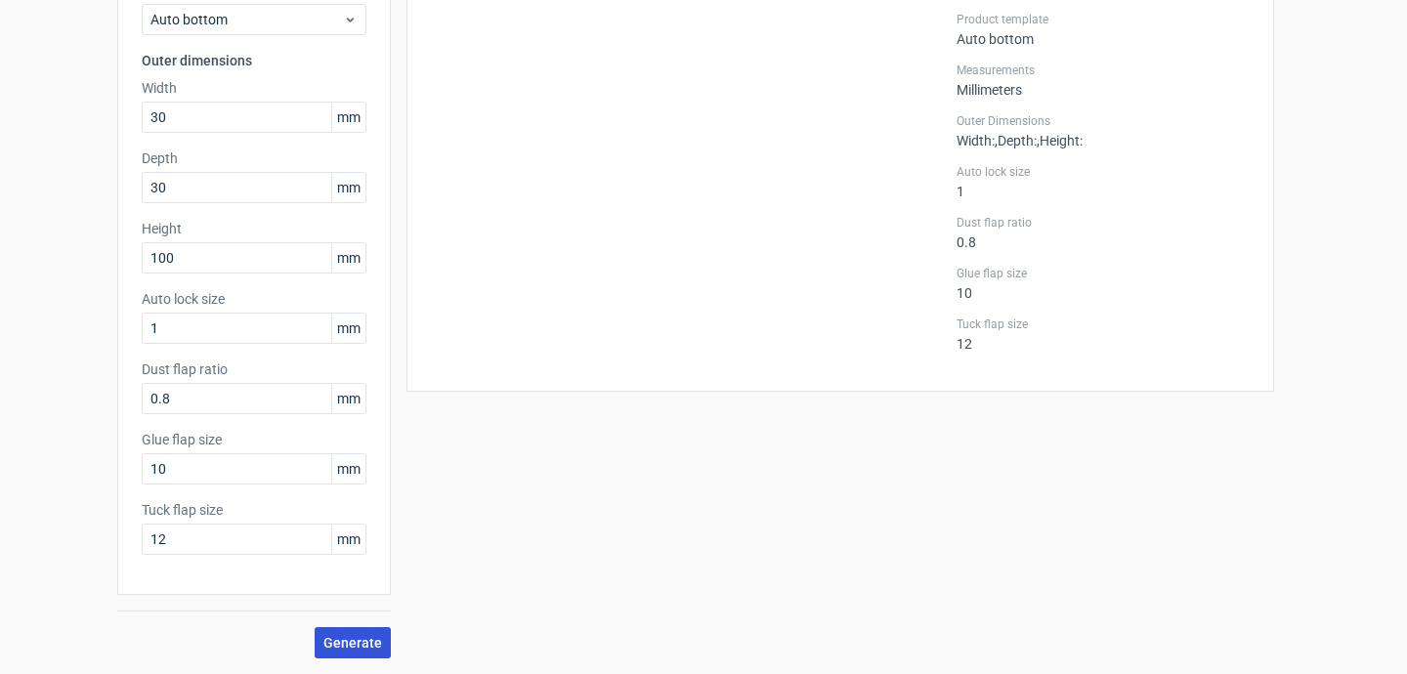
click at [338, 638] on span "Generate" at bounding box center [352, 643] width 59 height 14
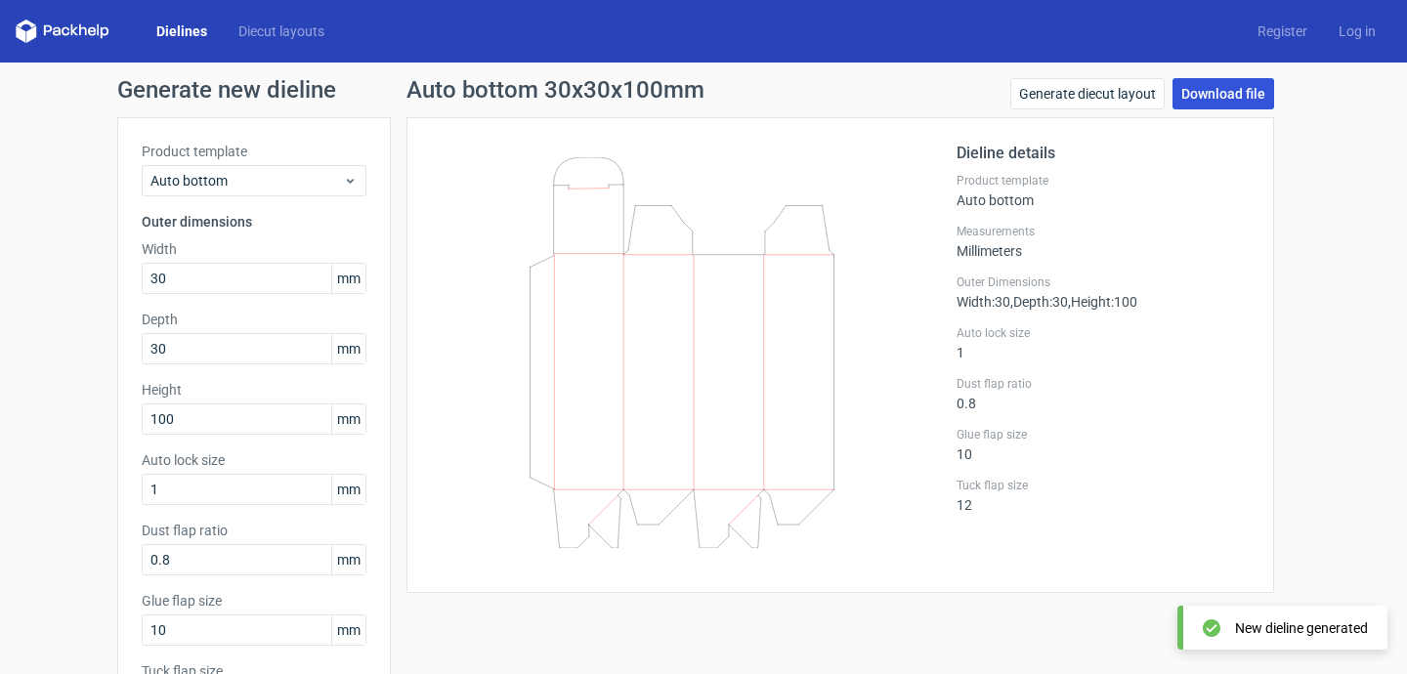
click at [1199, 103] on link "Download file" at bounding box center [1224, 93] width 102 height 31
